Goal: Task Accomplishment & Management: Complete application form

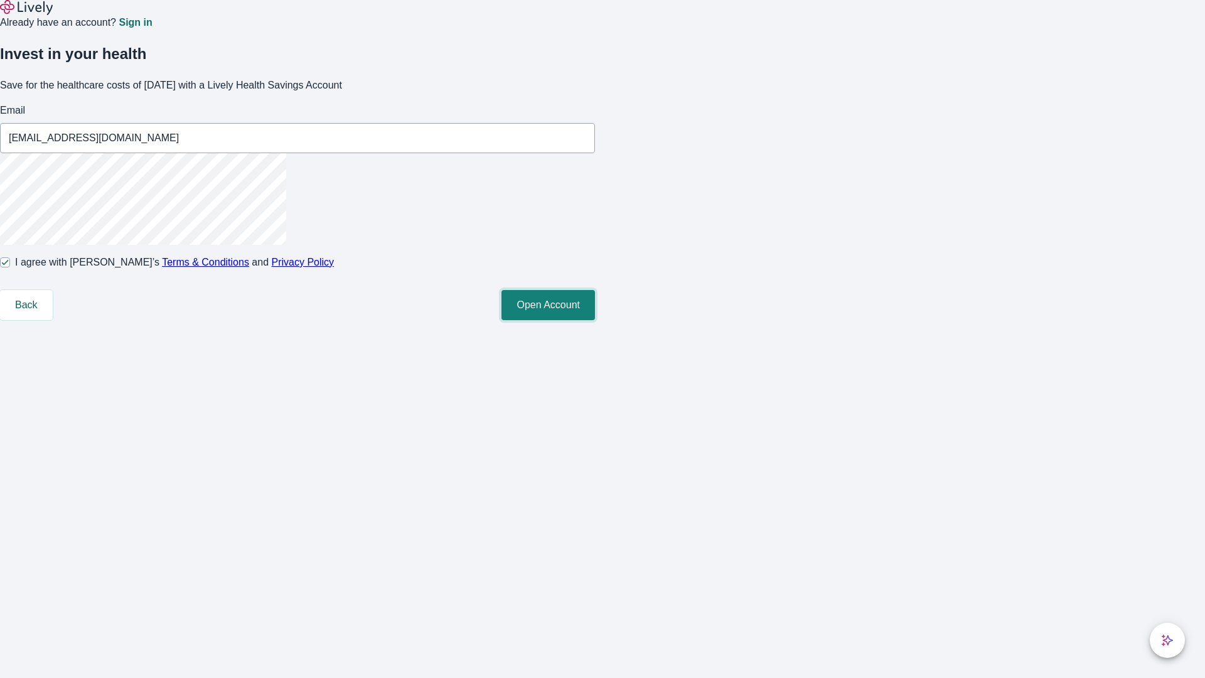
click at [595, 320] on button "Open Account" at bounding box center [549, 305] width 94 height 30
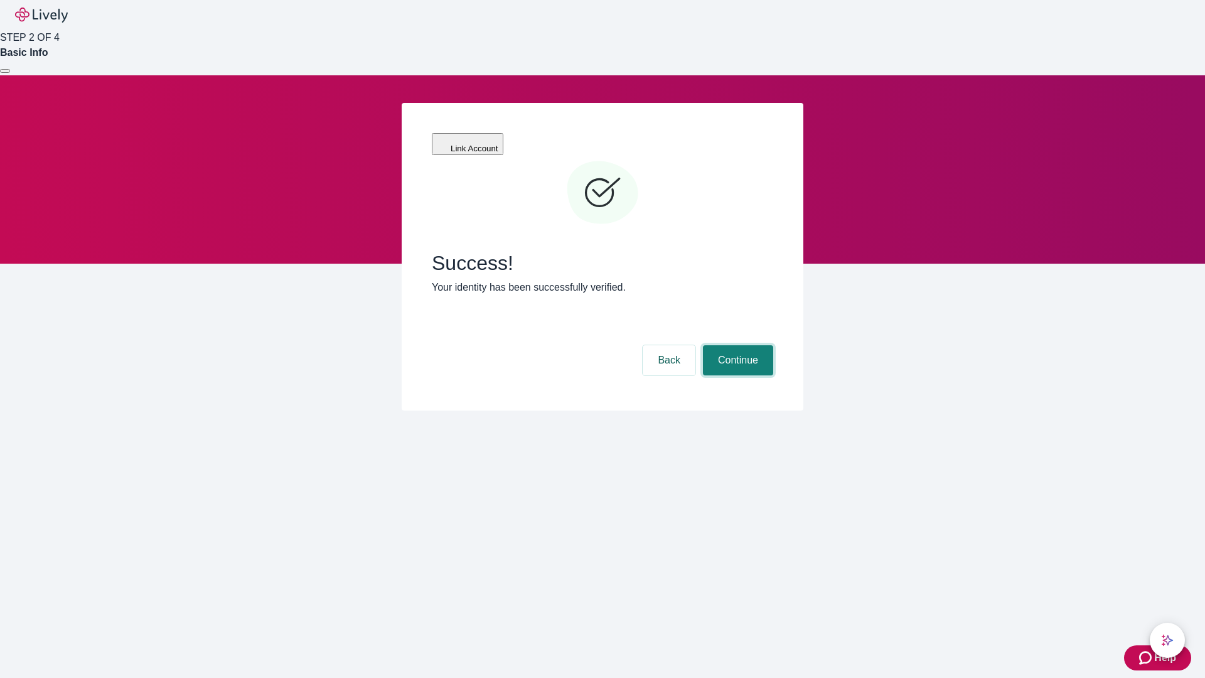
click at [736, 345] on button "Continue" at bounding box center [738, 360] width 70 height 30
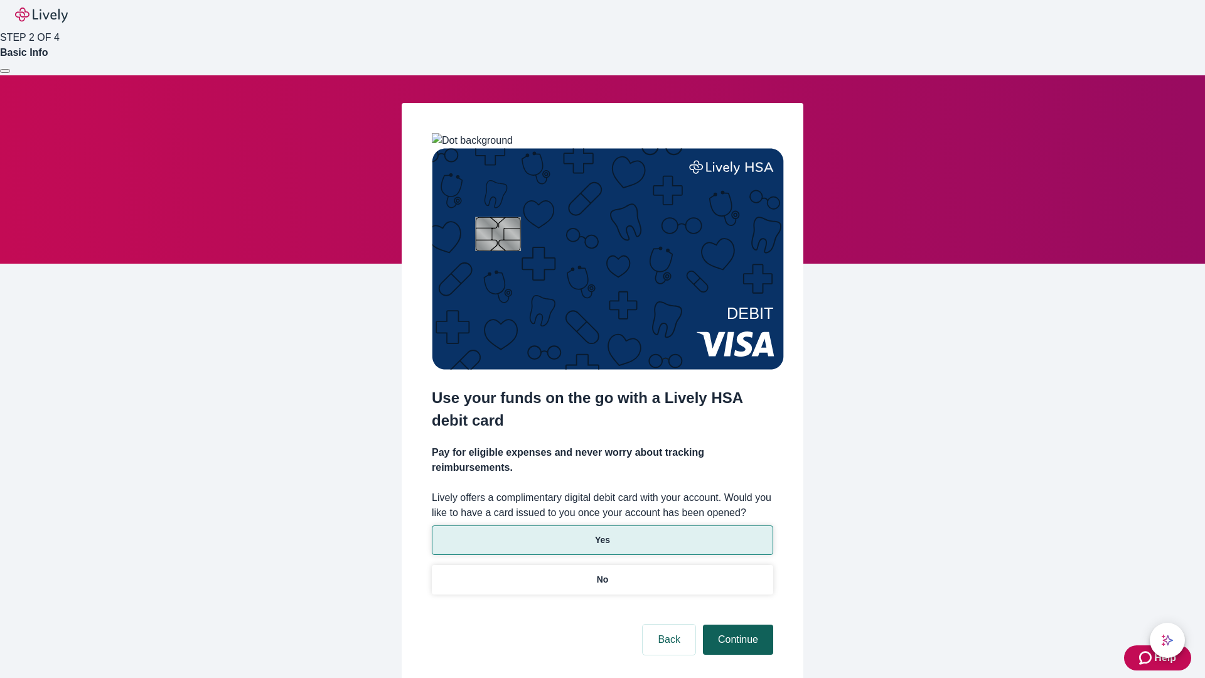
click at [602, 534] on p "Yes" at bounding box center [602, 540] width 15 height 13
click at [736, 625] on button "Continue" at bounding box center [738, 640] width 70 height 30
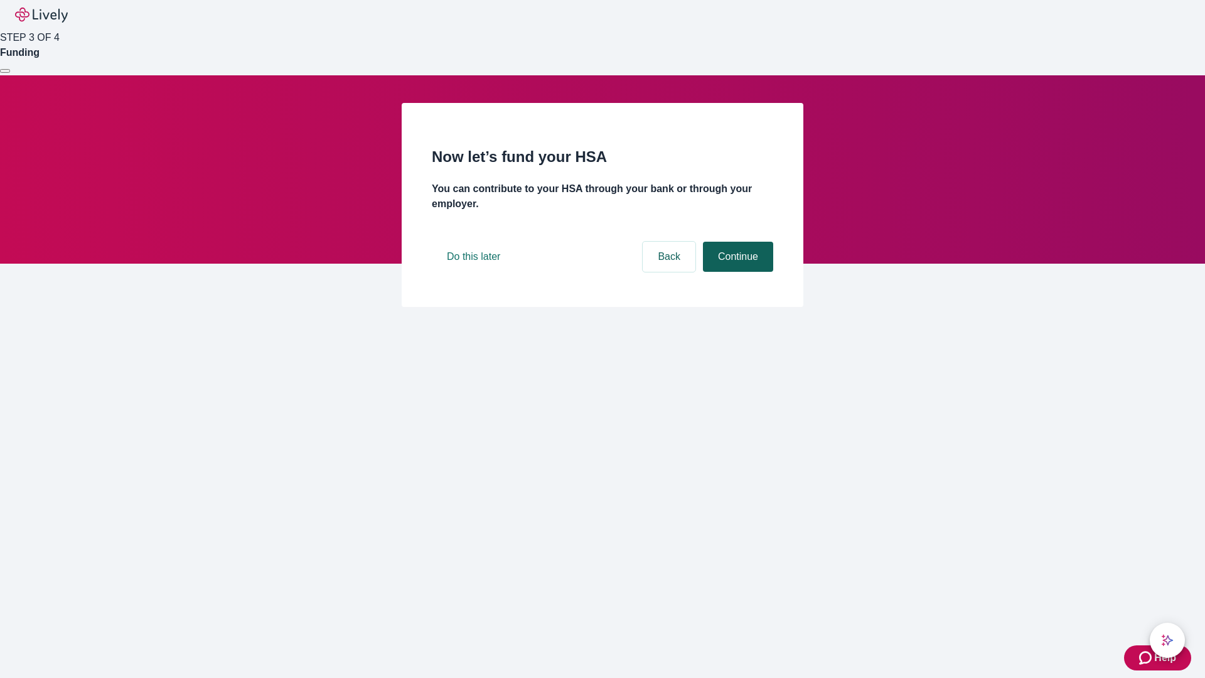
click at [736, 272] on button "Continue" at bounding box center [738, 257] width 70 height 30
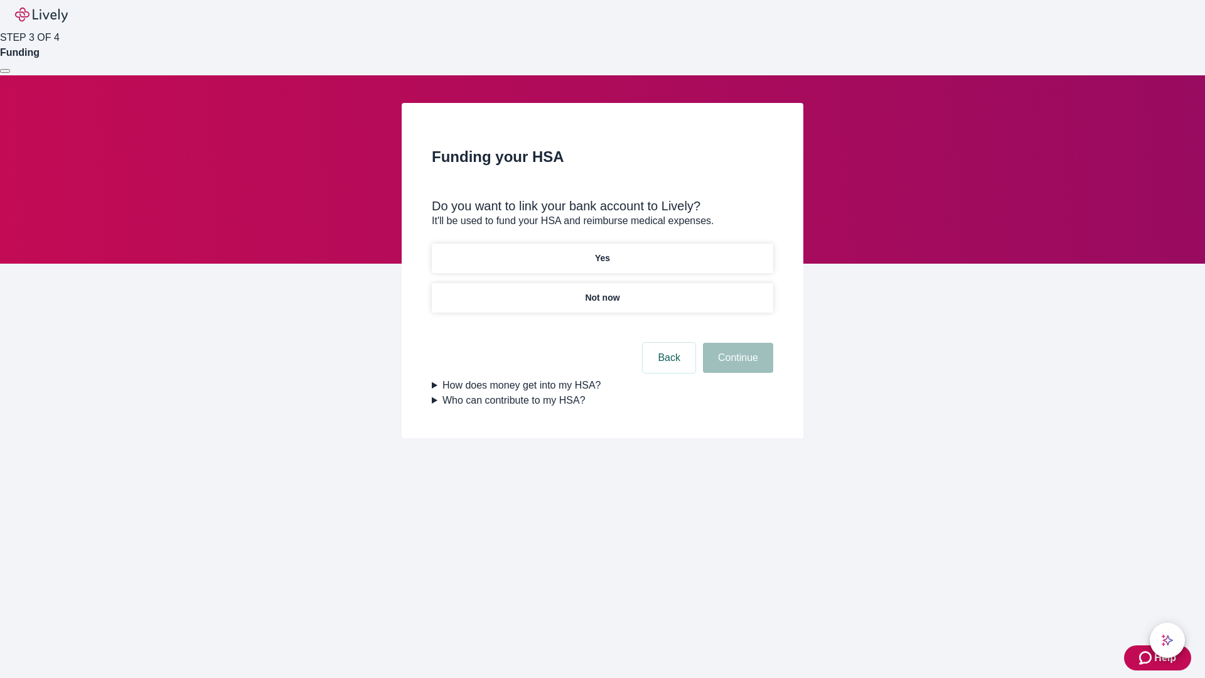
click at [602, 291] on p "Not now" at bounding box center [602, 297] width 35 height 13
click at [736, 365] on button "Continue" at bounding box center [738, 358] width 70 height 30
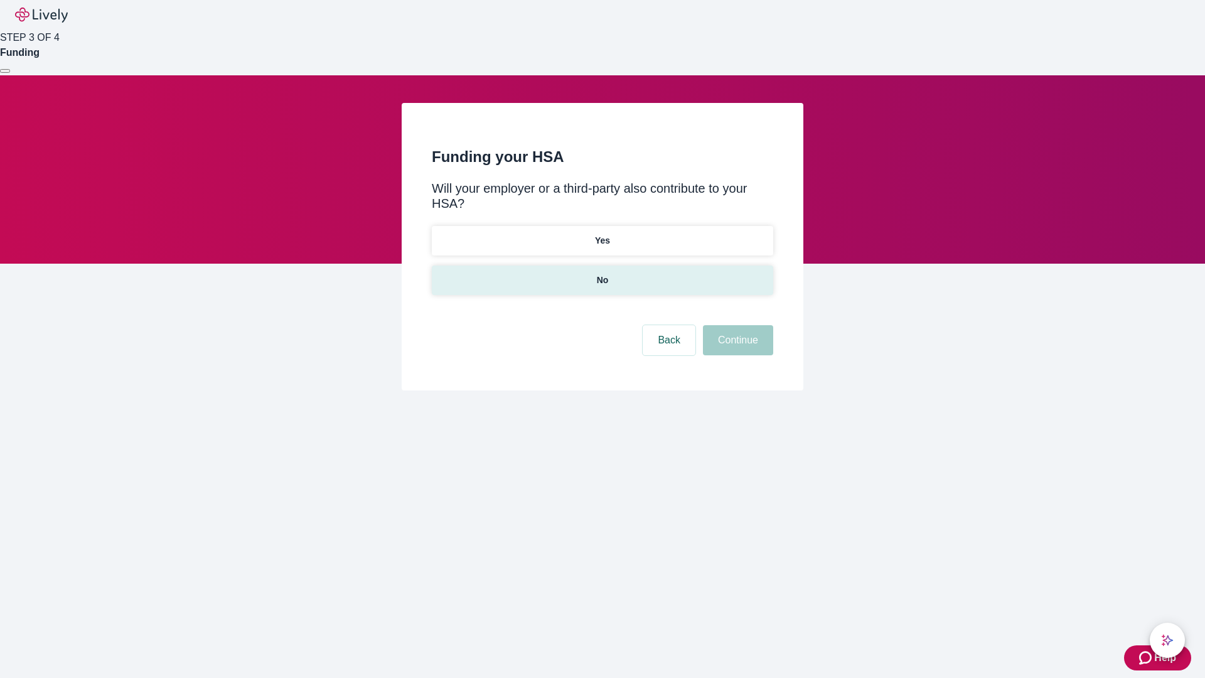
click at [602, 274] on p "No" at bounding box center [603, 280] width 12 height 13
click at [736, 325] on button "Continue" at bounding box center [738, 340] width 70 height 30
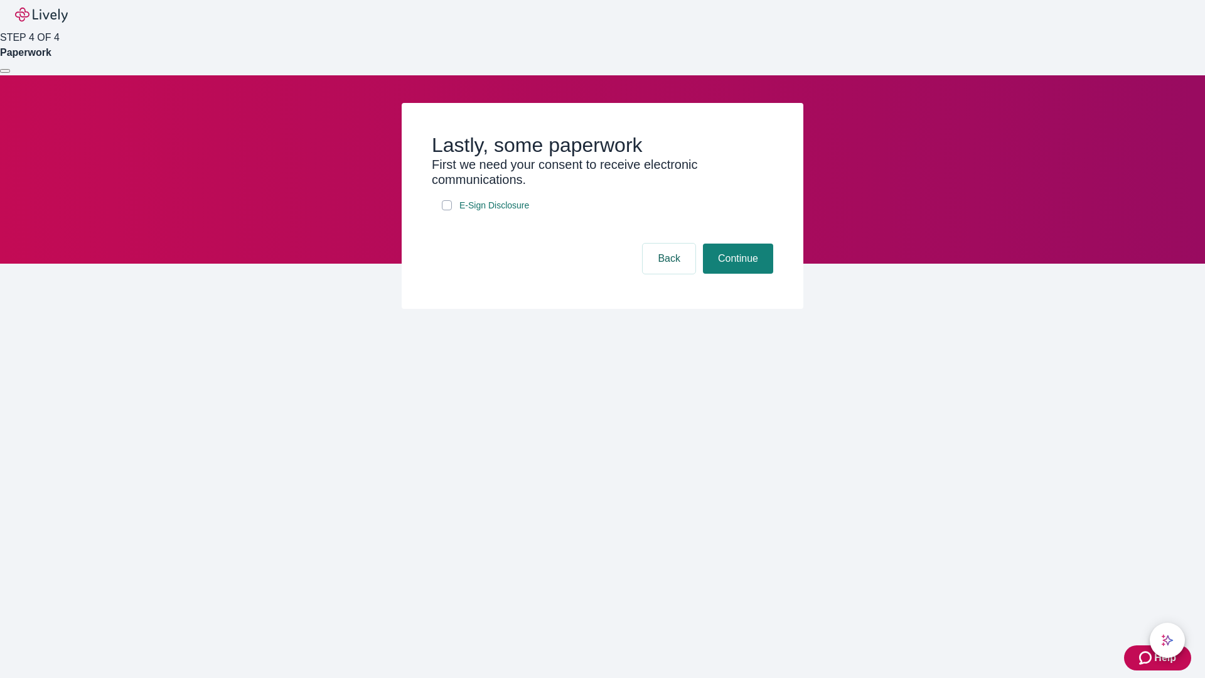
click at [447, 210] on input "E-Sign Disclosure" at bounding box center [447, 205] width 10 height 10
checkbox input "true"
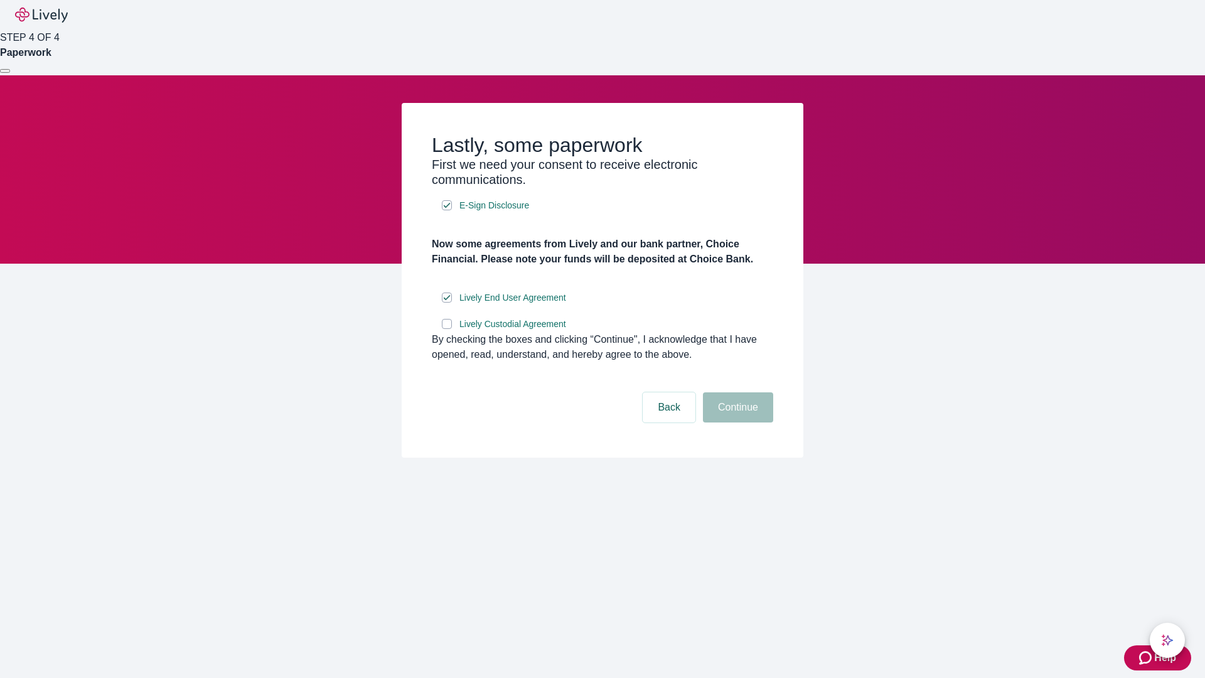
click at [447, 329] on input "Lively Custodial Agreement" at bounding box center [447, 324] width 10 height 10
checkbox input "true"
click at [736, 422] on button "Continue" at bounding box center [738, 407] width 70 height 30
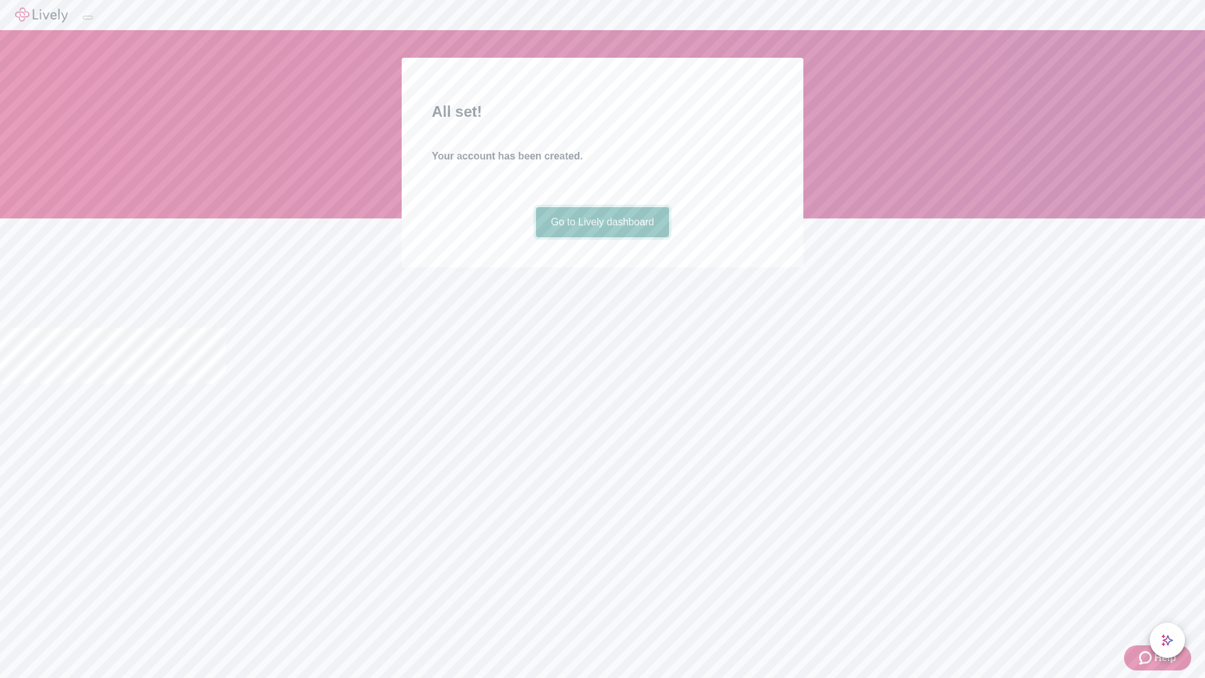
click at [602, 237] on link "Go to Lively dashboard" at bounding box center [603, 222] width 134 height 30
